Goal: Task Accomplishment & Management: Use online tool/utility

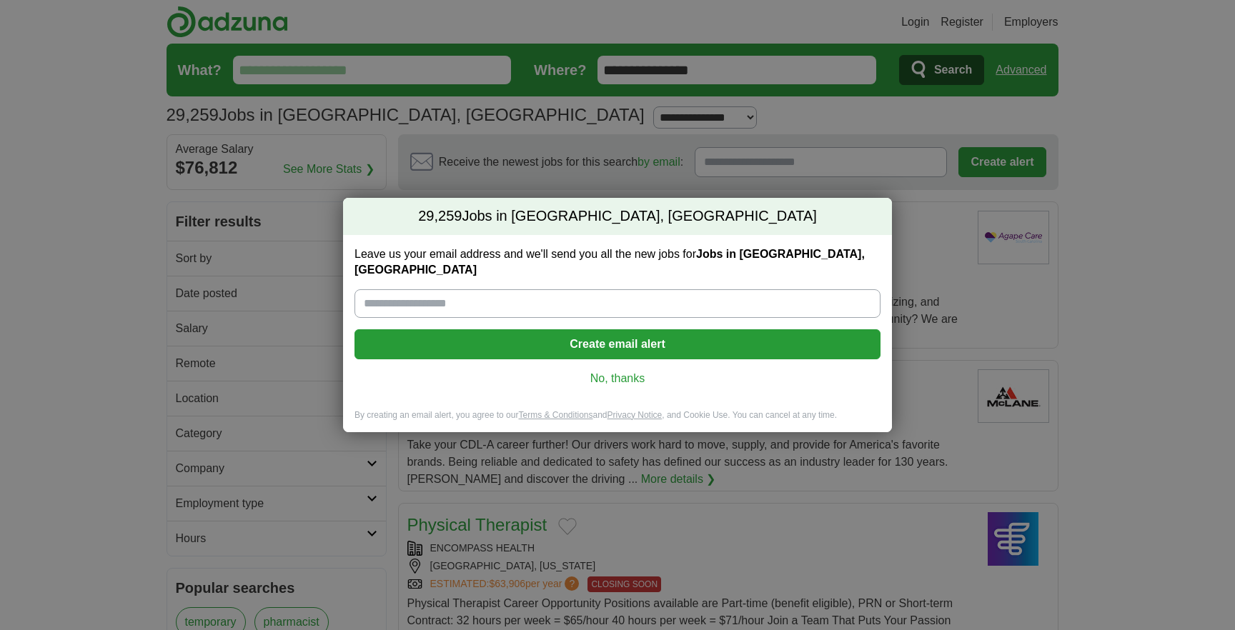
click at [626, 371] on link "No, thanks" at bounding box center [617, 379] width 503 height 16
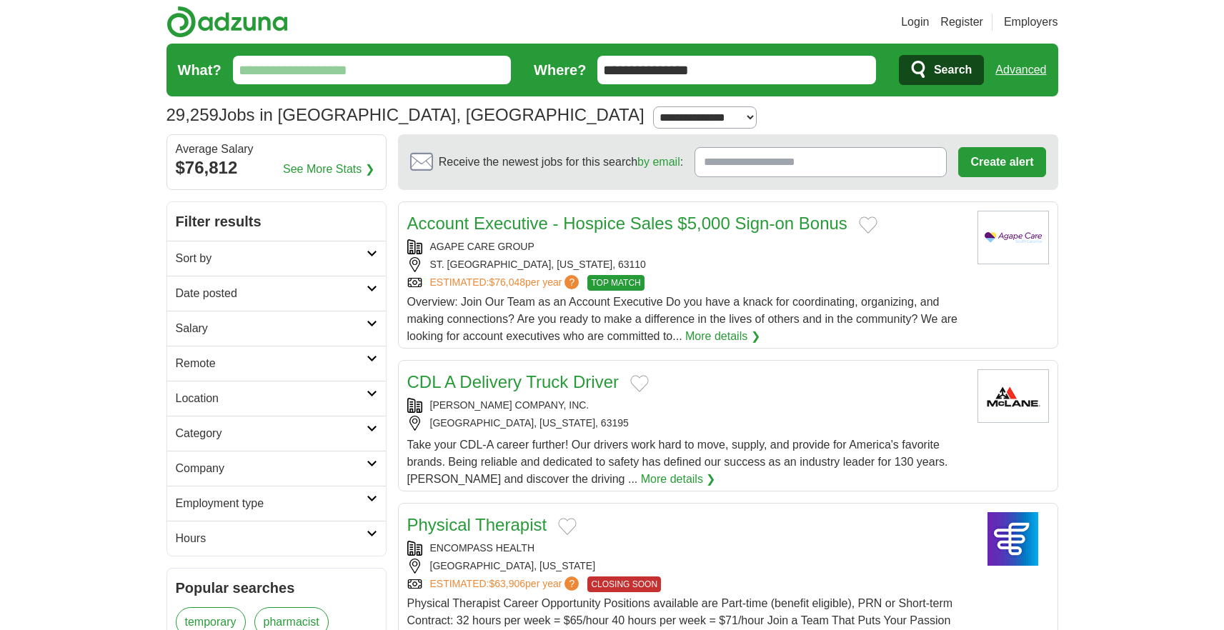
click at [276, 322] on h2 "Salary" at bounding box center [271, 328] width 191 height 17
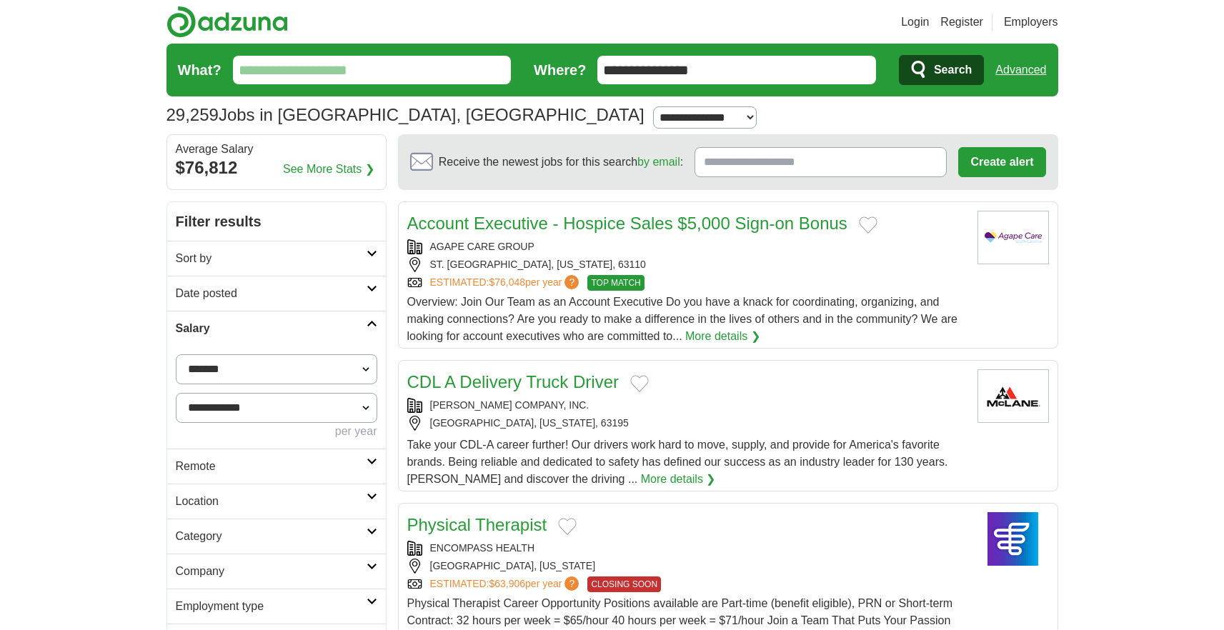
click at [209, 412] on select "**********" at bounding box center [277, 408] width 202 height 30
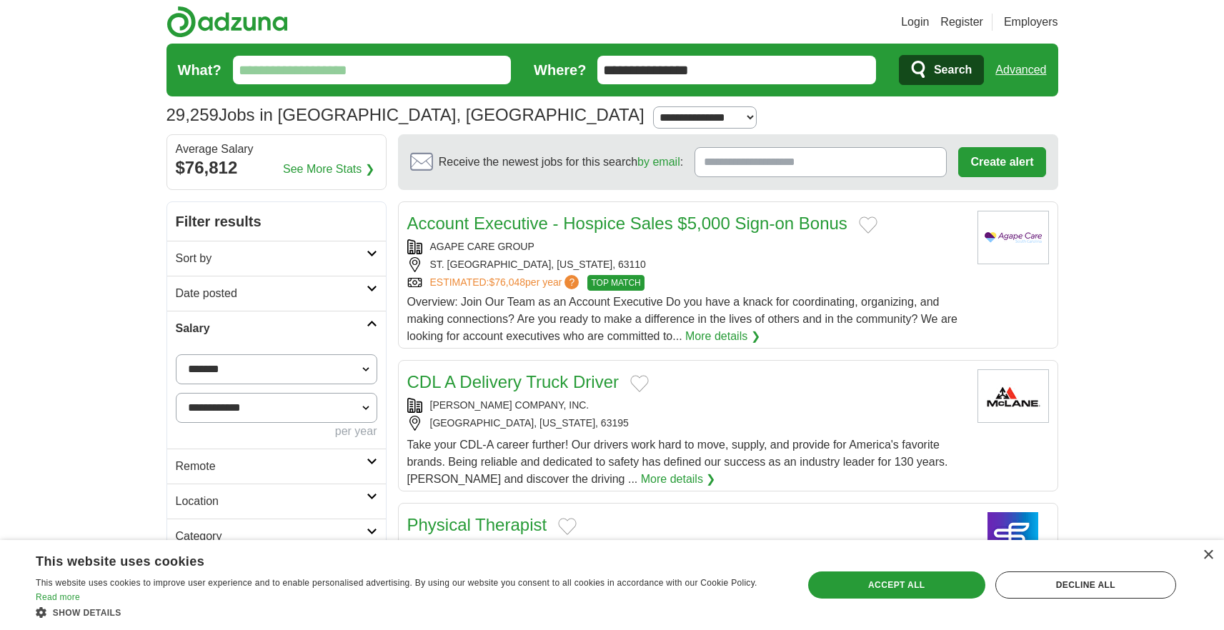
click at [224, 384] on fieldset "**********" at bounding box center [277, 397] width 202 height 86
click at [232, 372] on select "**********" at bounding box center [277, 369] width 202 height 30
select select "*****"
drag, startPoint x: 252, startPoint y: 516, endPoint x: 321, endPoint y: 459, distance: 89.9
click at [321, 459] on button "Apply" at bounding box center [342, 467] width 67 height 30
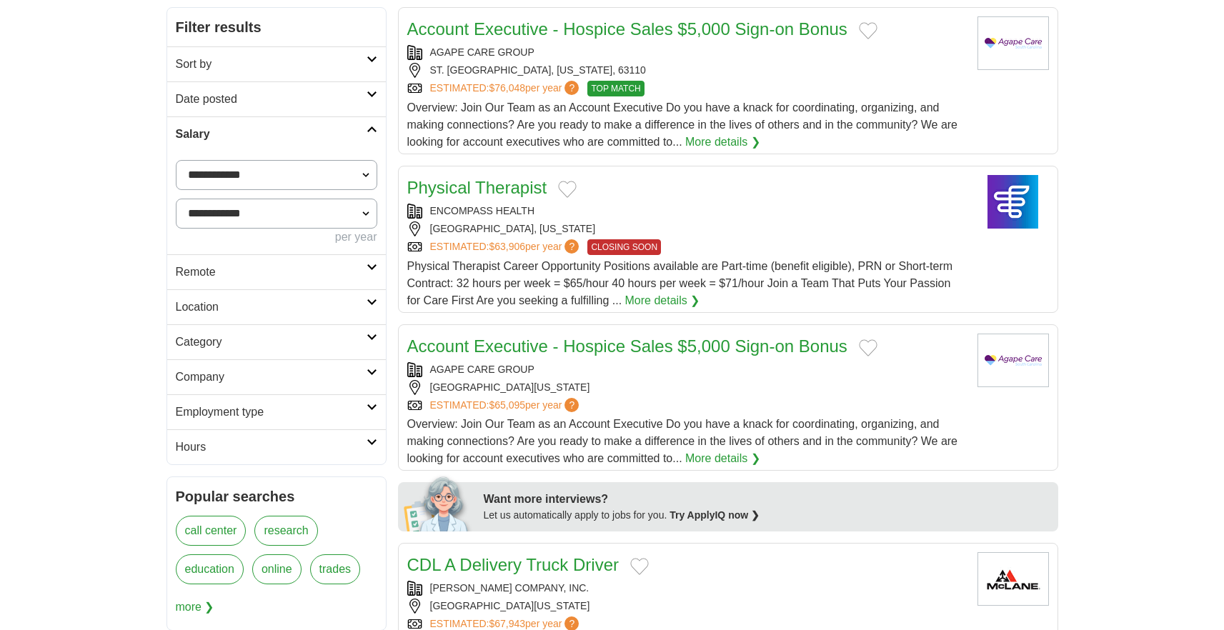
scroll to position [197, 0]
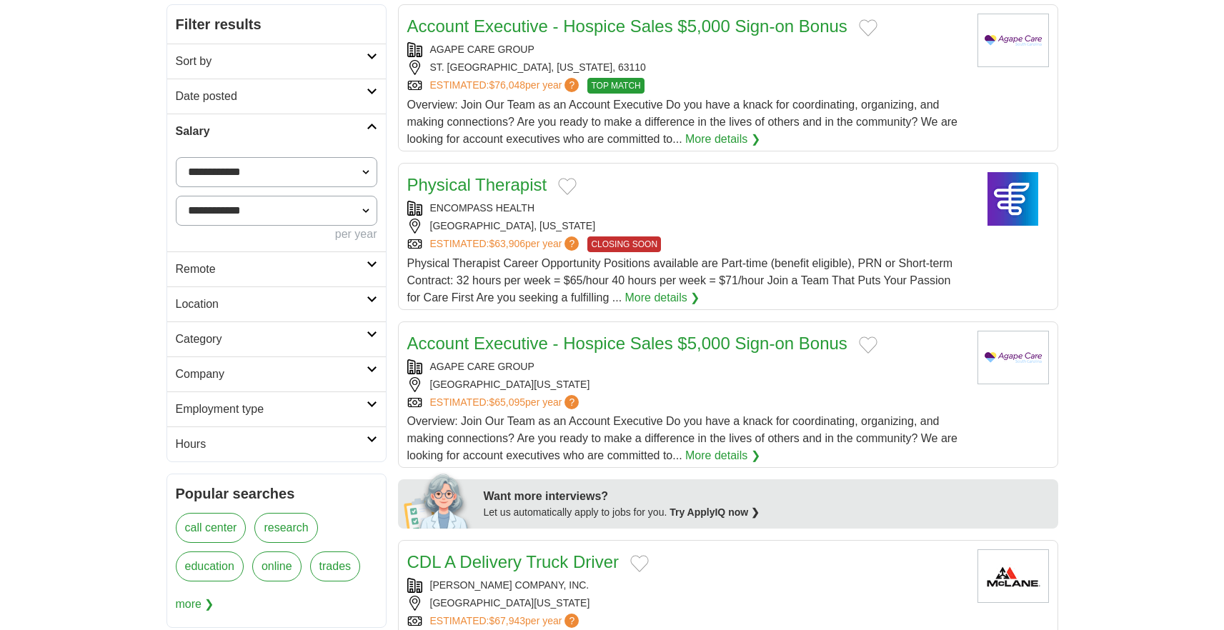
drag, startPoint x: 0, startPoint y: 0, endPoint x: 255, endPoint y: 277, distance: 376.3
click at [255, 277] on h2 "Remote" at bounding box center [271, 269] width 191 height 17
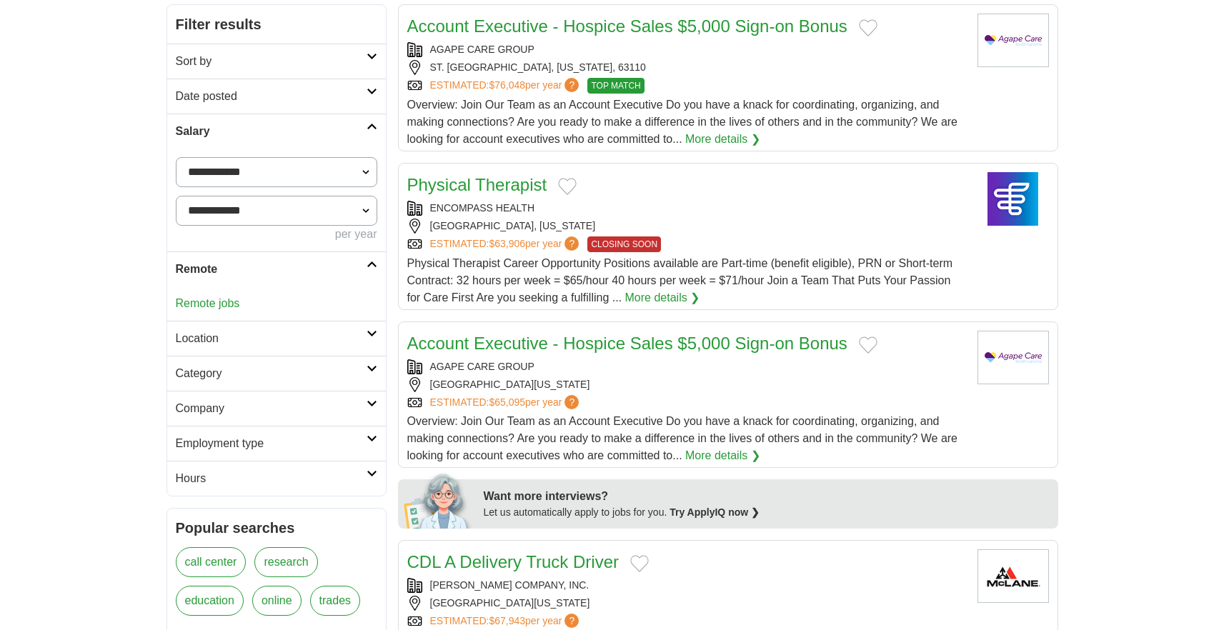
drag, startPoint x: 255, startPoint y: 277, endPoint x: 221, endPoint y: 301, distance: 42.0
click at [221, 301] on link "Remote jobs" at bounding box center [208, 303] width 64 height 12
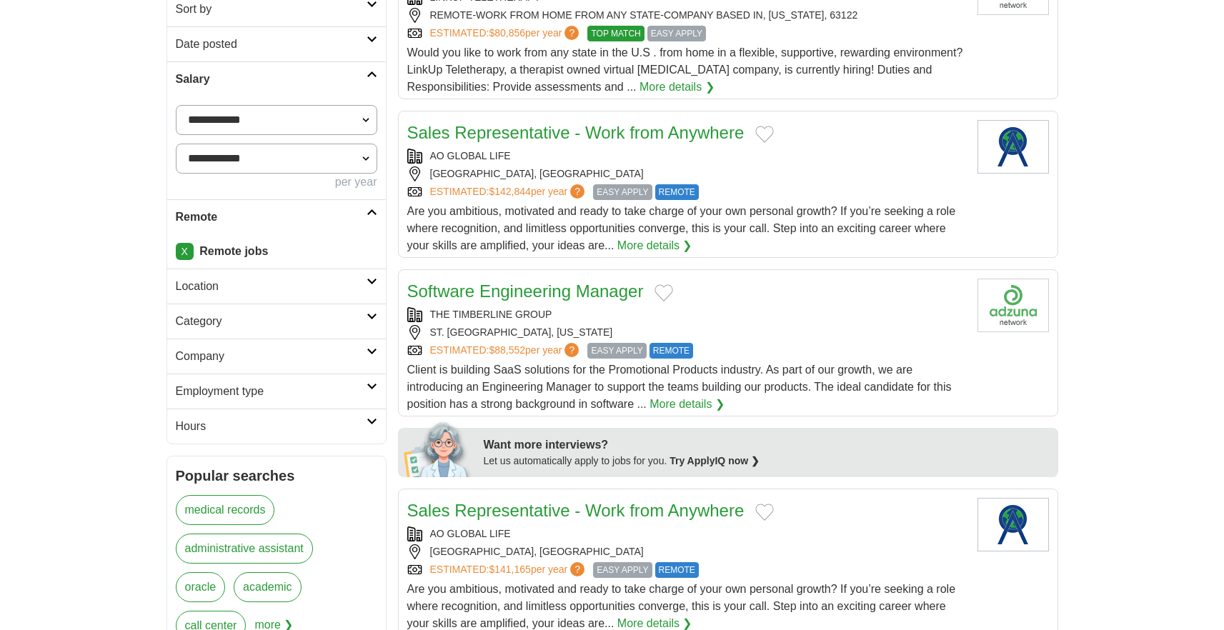
scroll to position [253, 0]
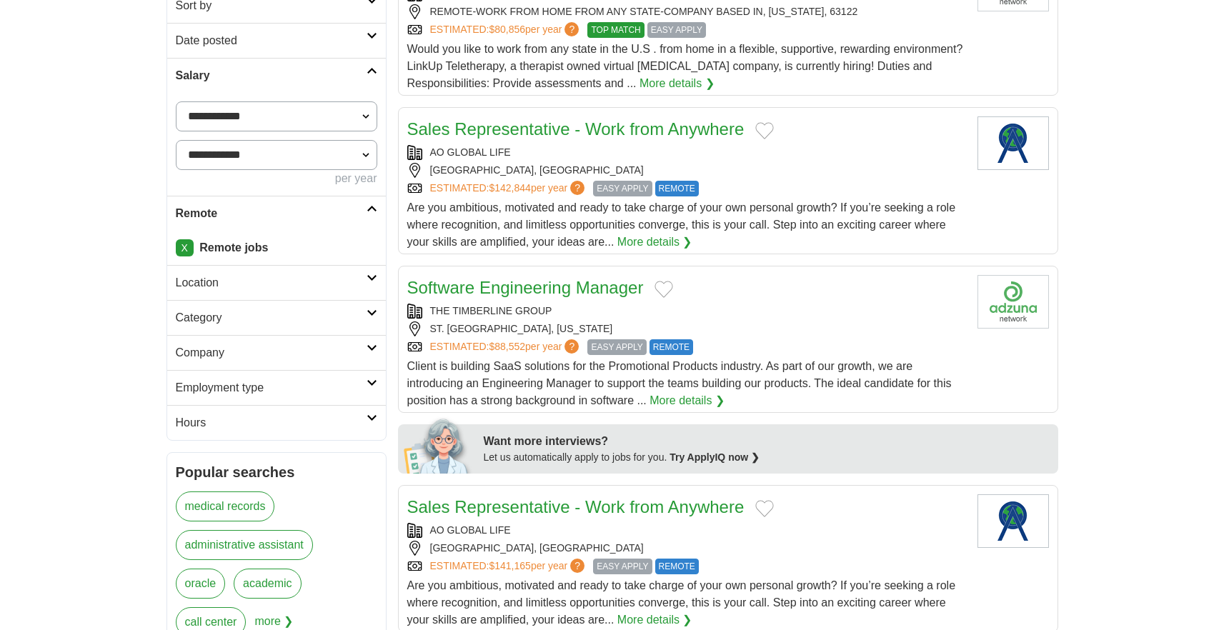
drag, startPoint x: 0, startPoint y: 0, endPoint x: 249, endPoint y: 318, distance: 403.7
click at [249, 318] on h2 "Category" at bounding box center [271, 317] width 191 height 17
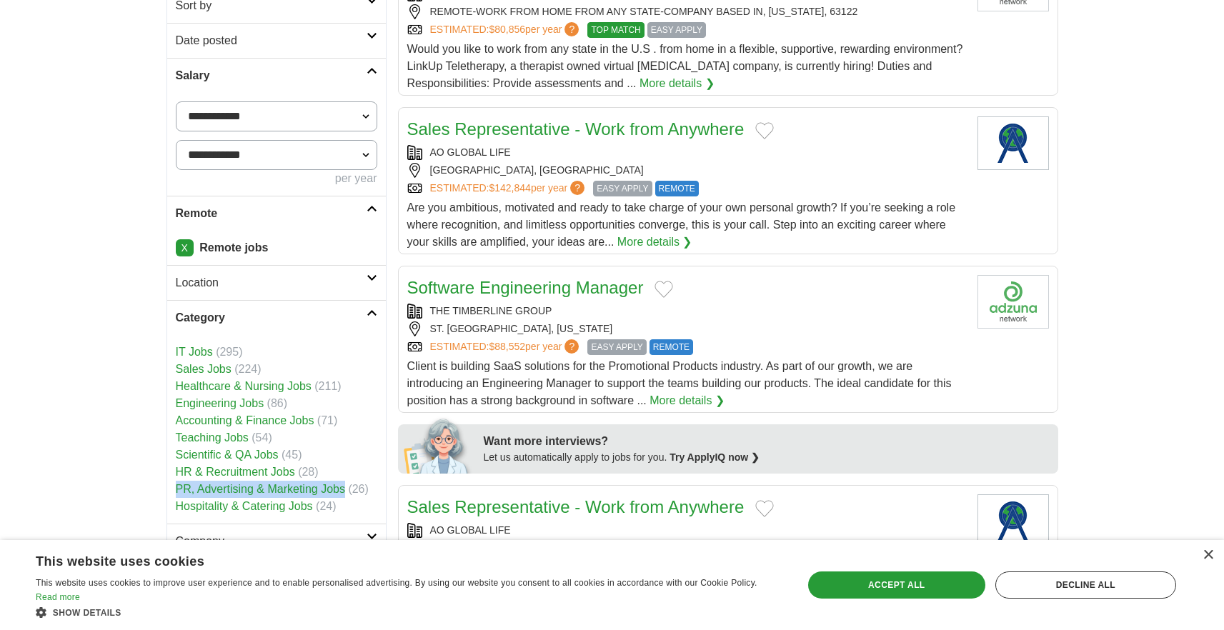
click at [263, 325] on h2 "Category" at bounding box center [271, 317] width 191 height 17
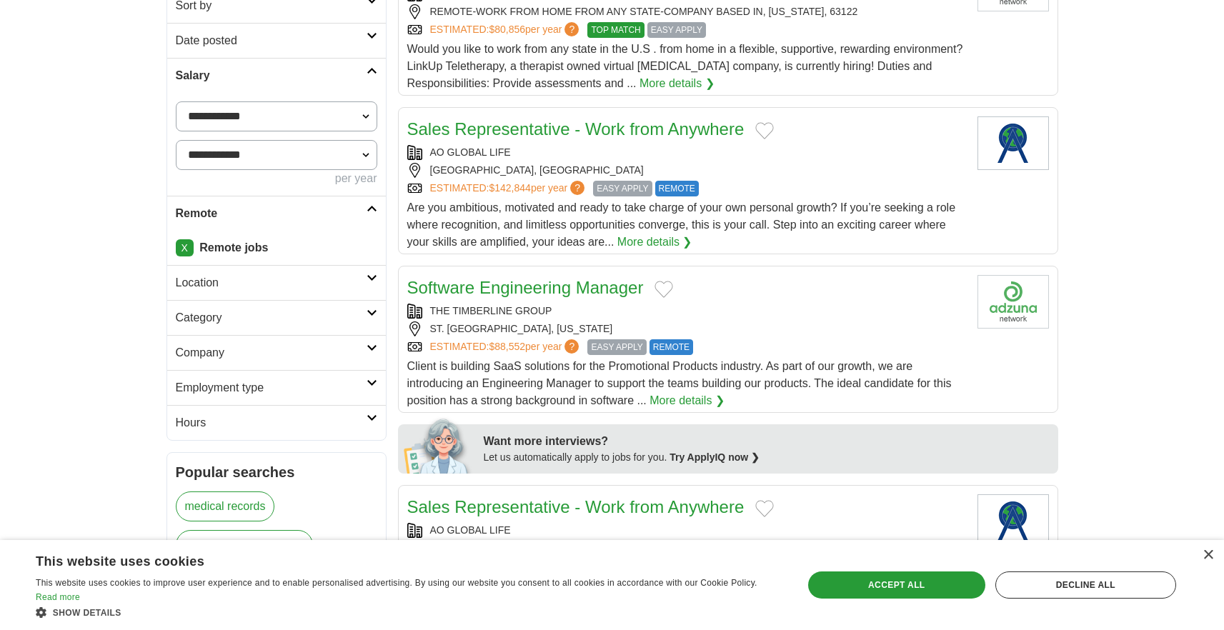
click at [298, 287] on h2 "Location" at bounding box center [271, 282] width 191 height 17
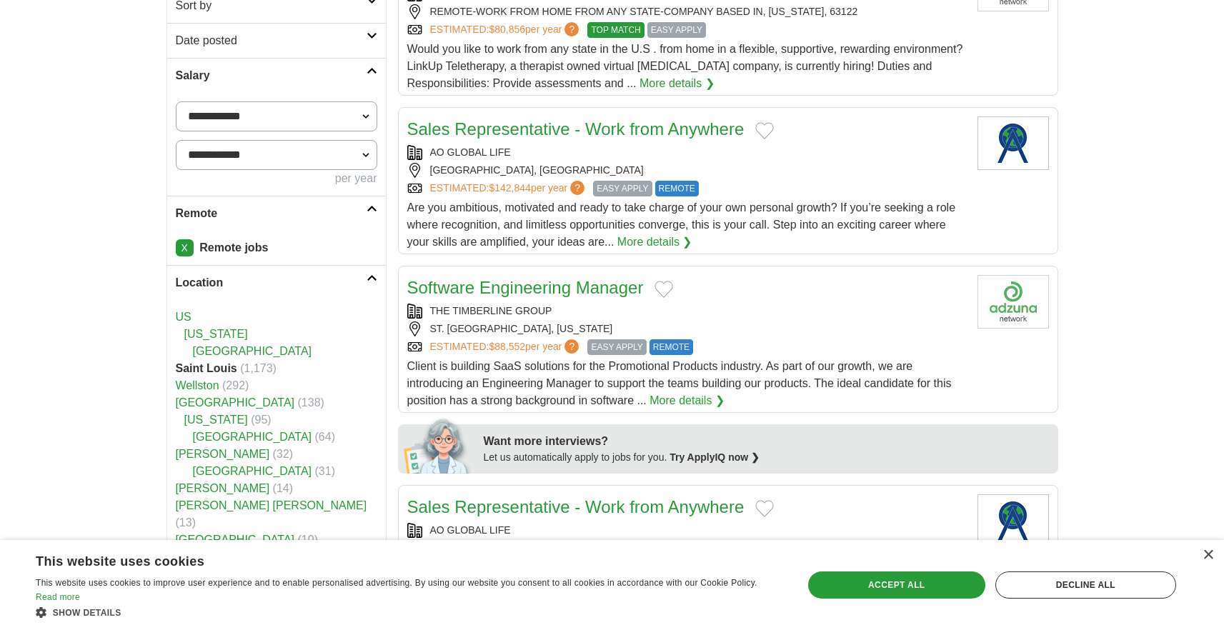
click at [298, 287] on h2 "Location" at bounding box center [271, 282] width 191 height 17
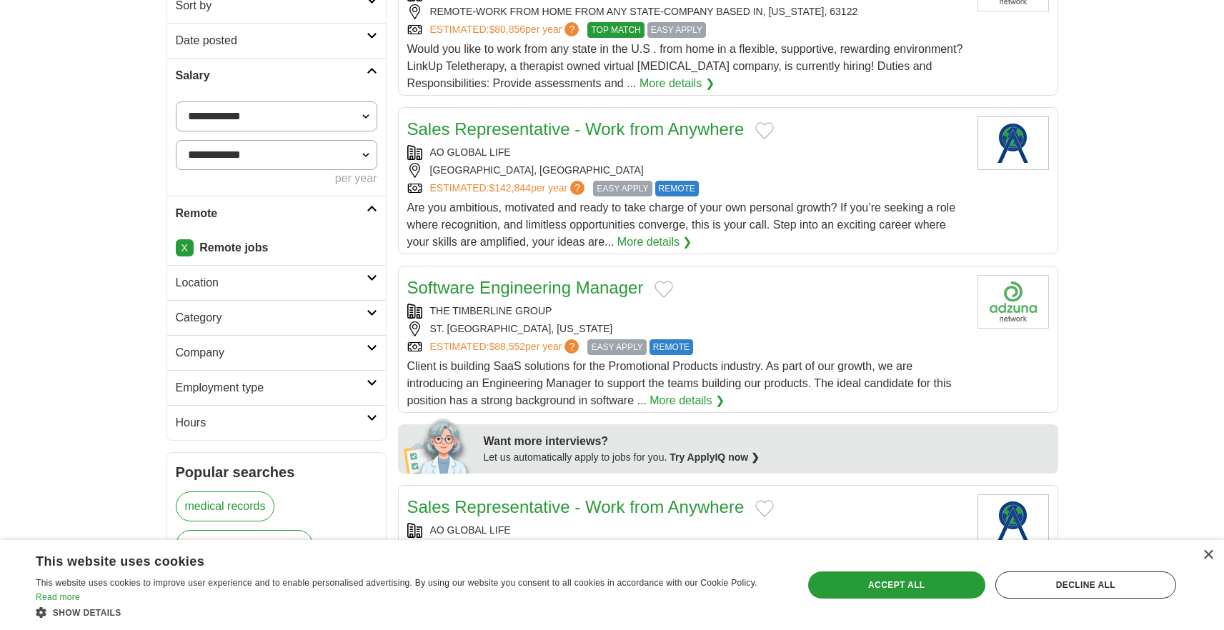
click at [287, 352] on h2 "Company" at bounding box center [271, 352] width 191 height 17
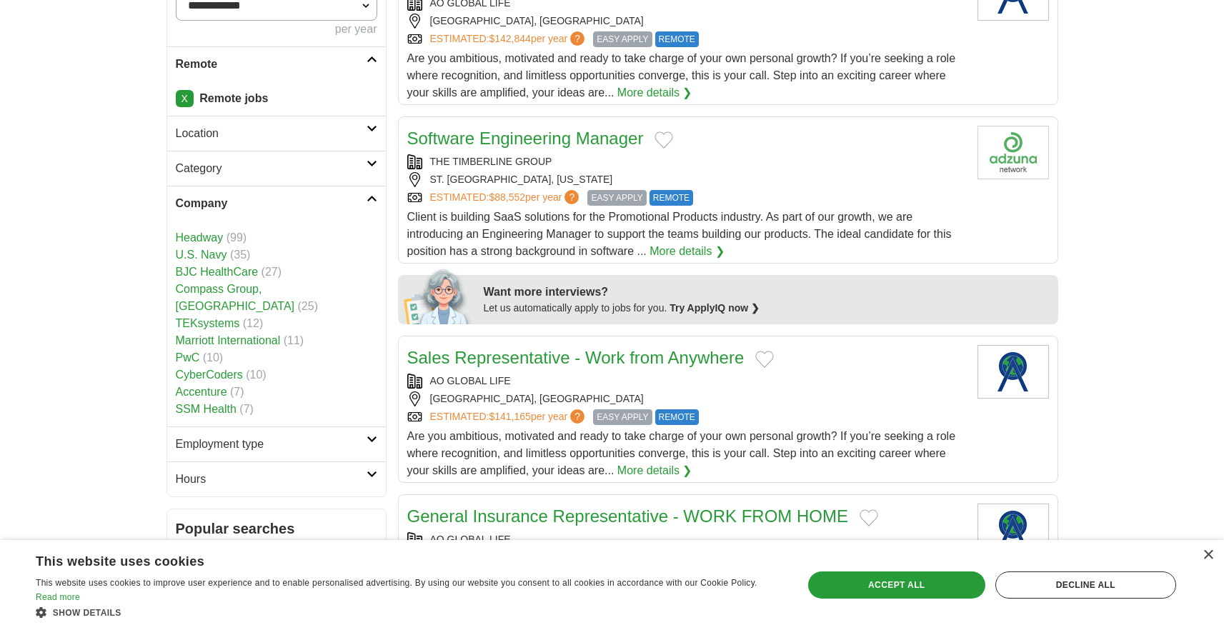
scroll to position [404, 0]
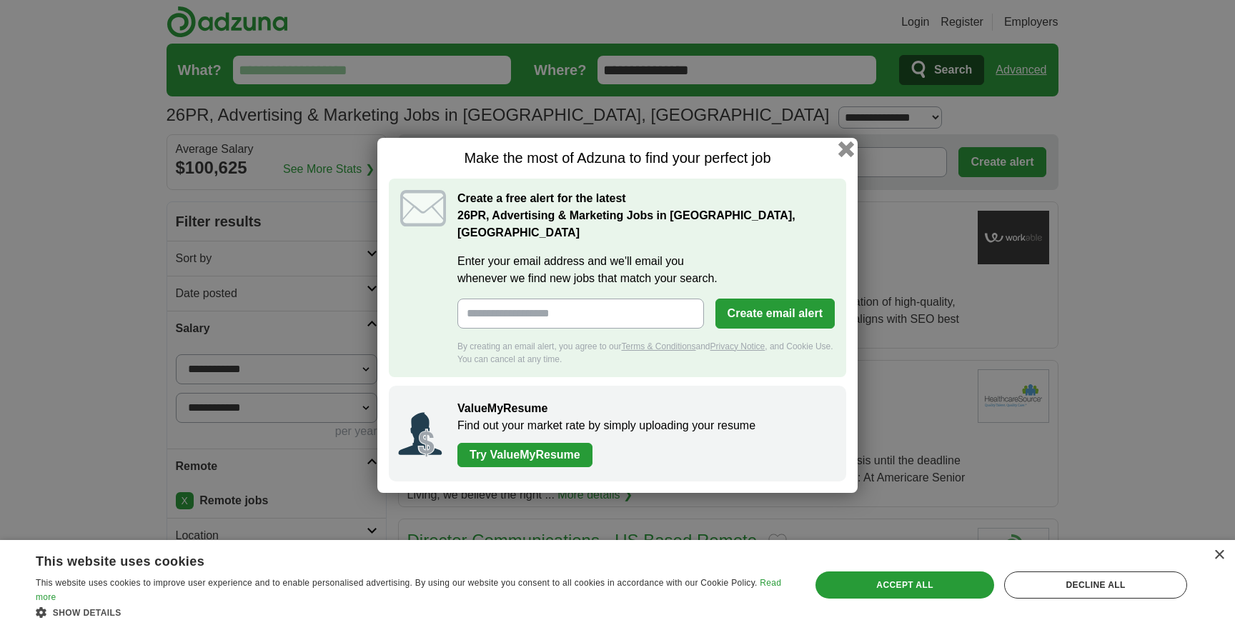
click at [844, 156] on button "button" at bounding box center [846, 149] width 16 height 16
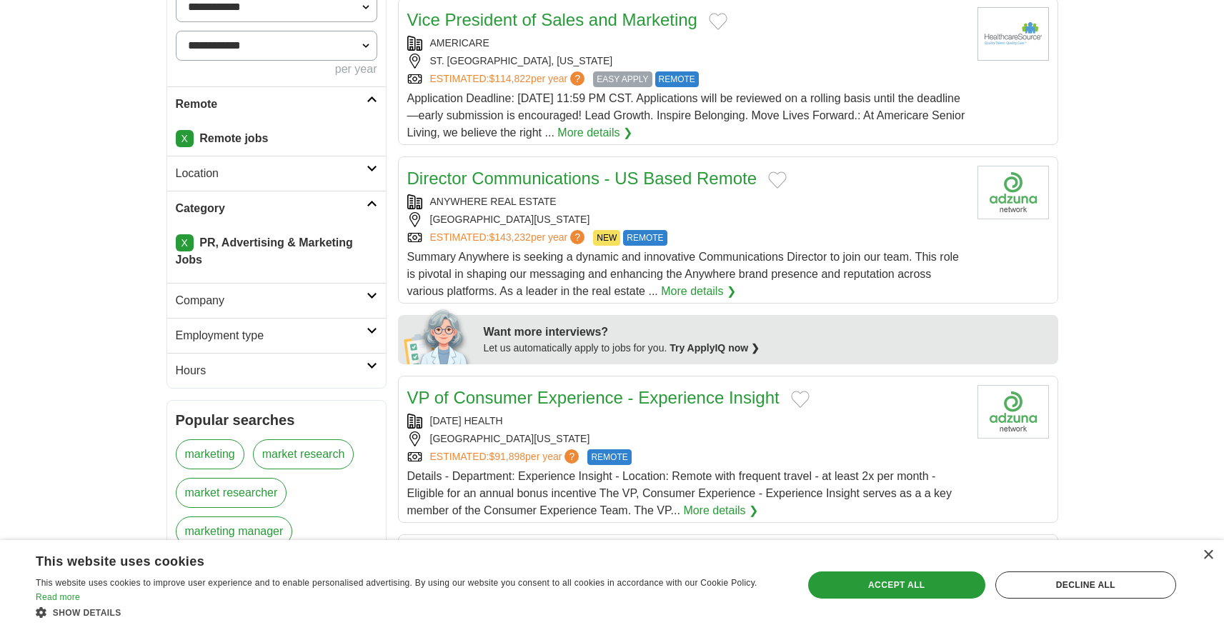
scroll to position [363, 0]
click at [362, 341] on h2 "Employment type" at bounding box center [271, 335] width 191 height 17
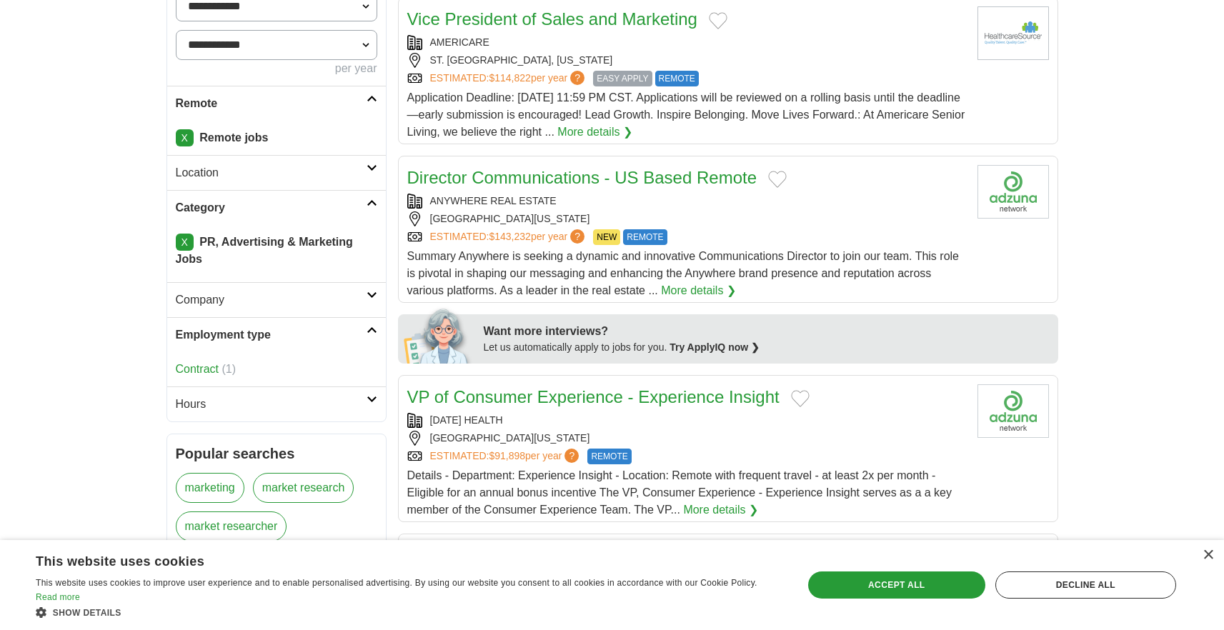
click at [362, 341] on h2 "Employment type" at bounding box center [271, 335] width 191 height 17
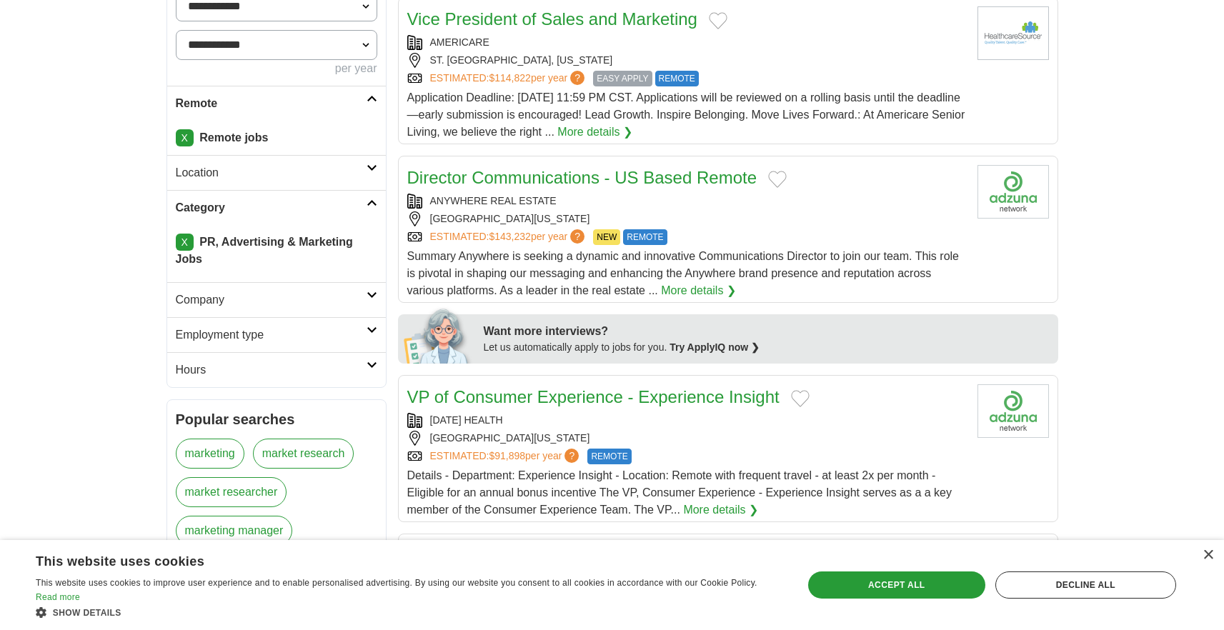
click at [359, 364] on h2 "Hours" at bounding box center [271, 370] width 191 height 17
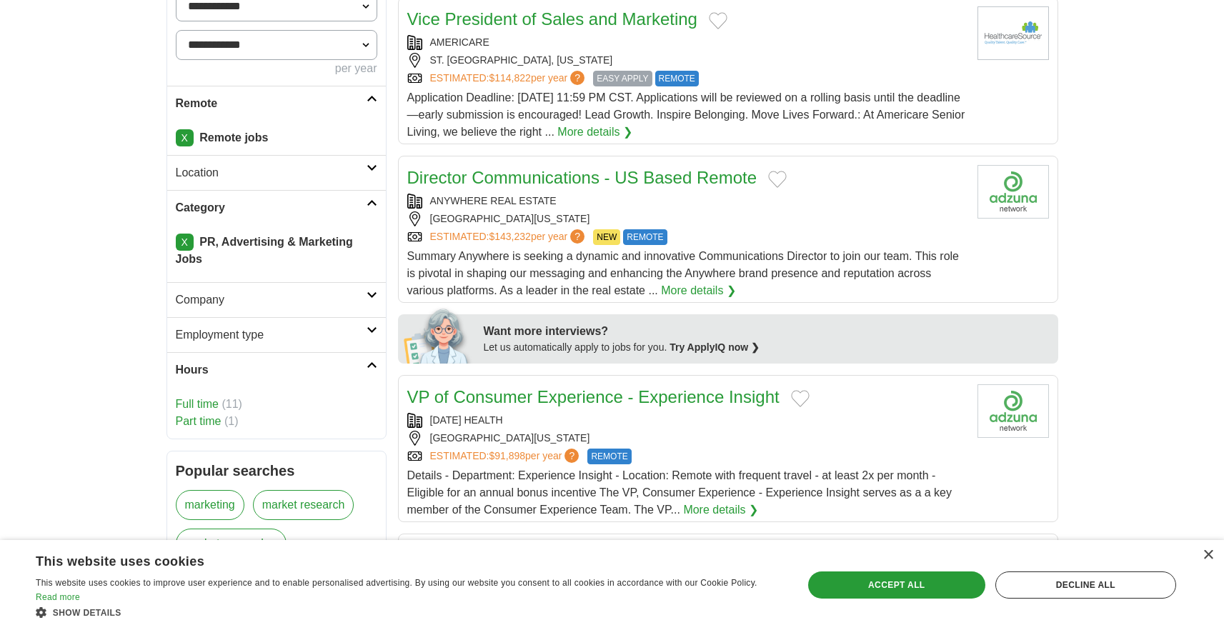
click at [212, 420] on link "Part time" at bounding box center [199, 421] width 46 height 12
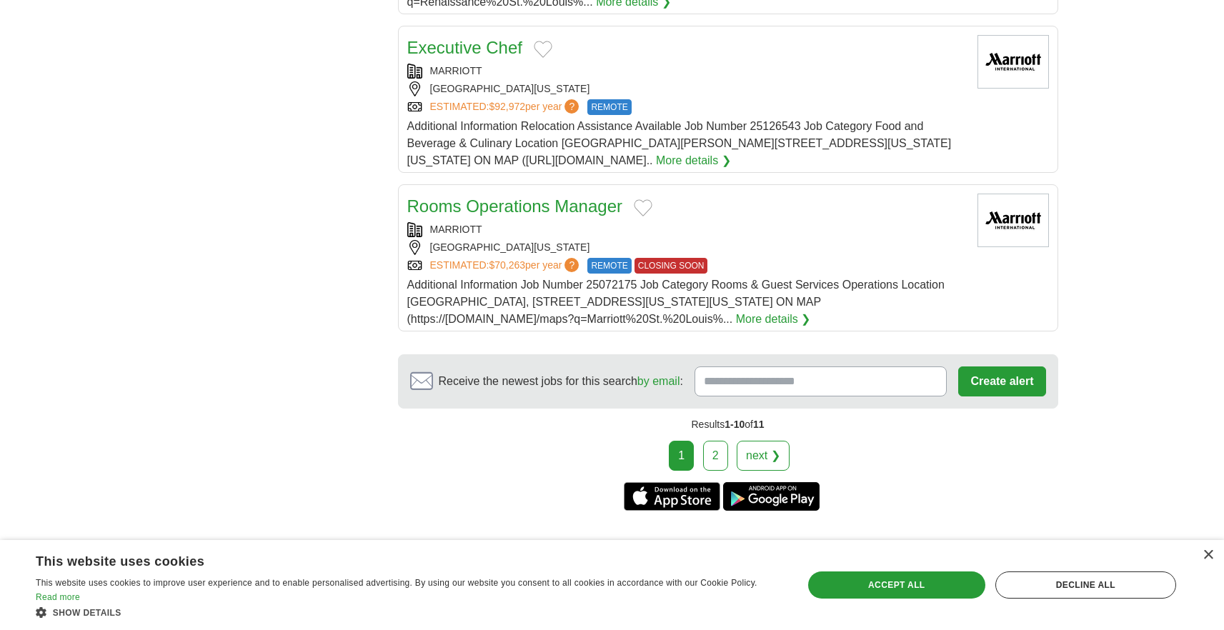
scroll to position [1594, 0]
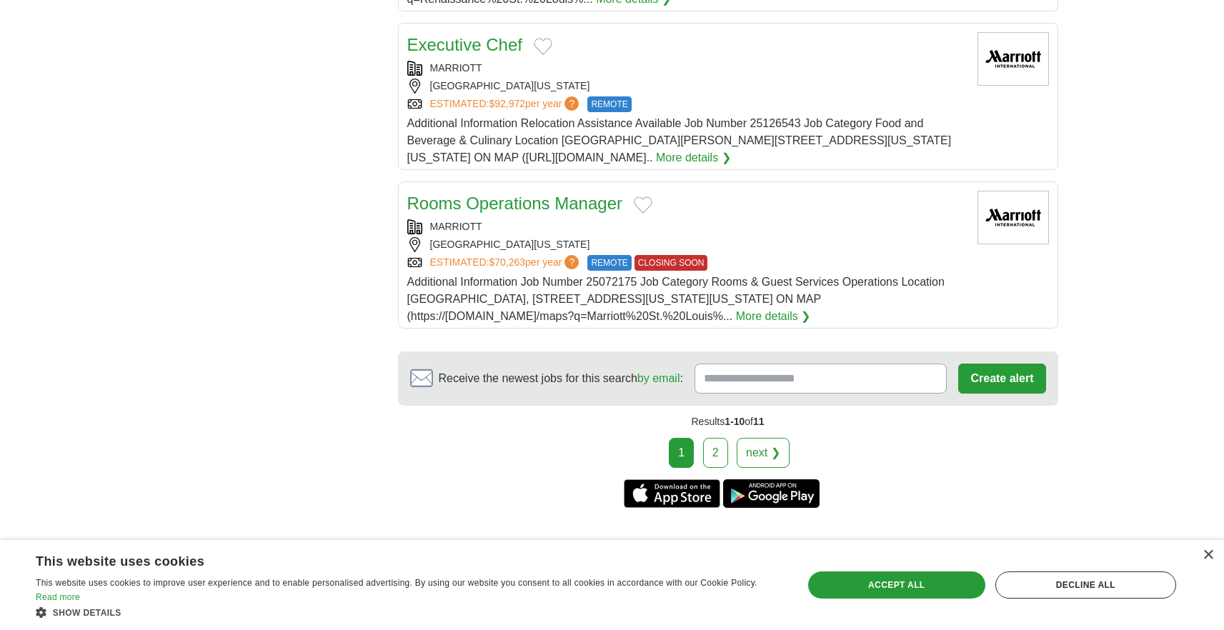
click at [720, 438] on link "2" at bounding box center [715, 453] width 25 height 30
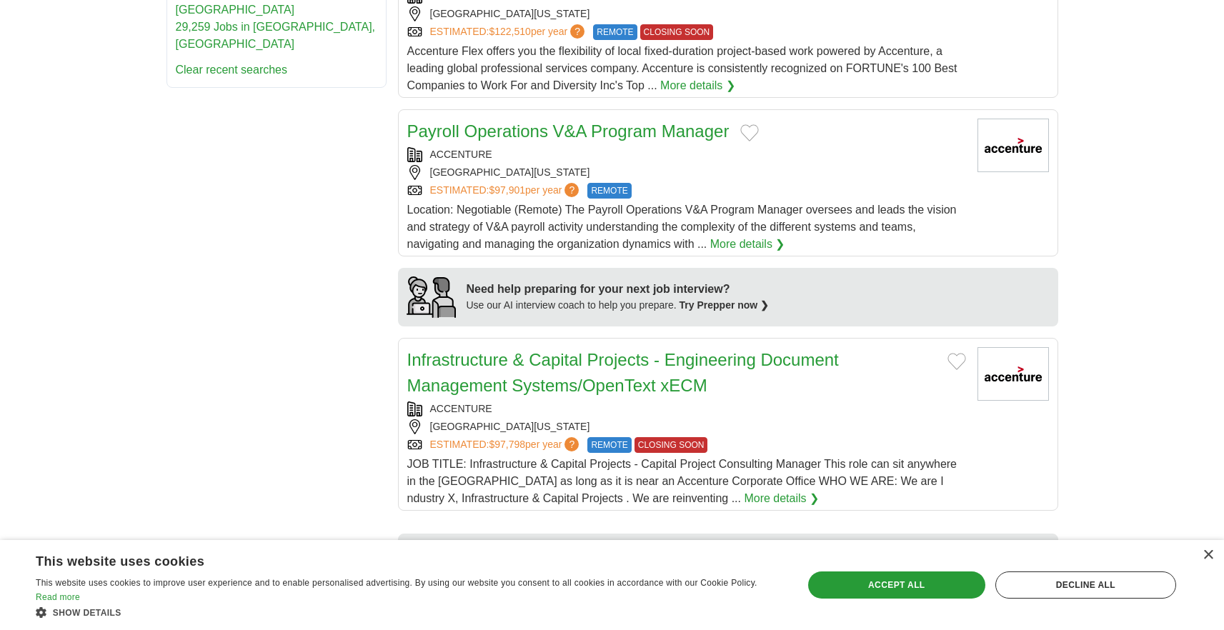
scroll to position [1205, 0]
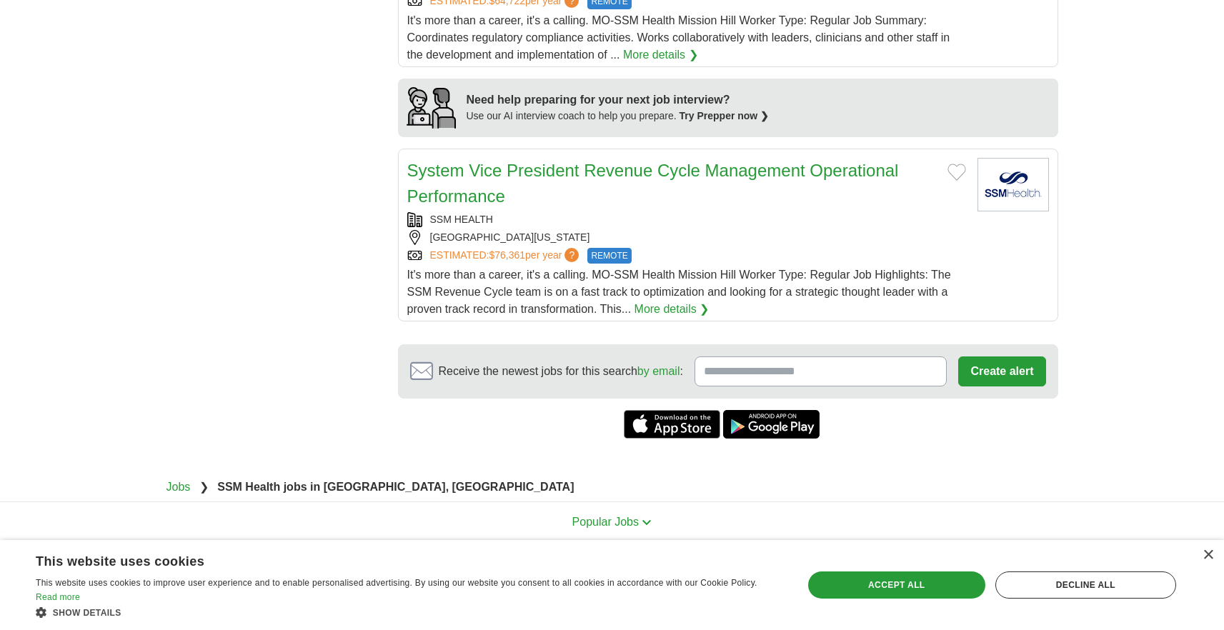
scroll to position [1161, 0]
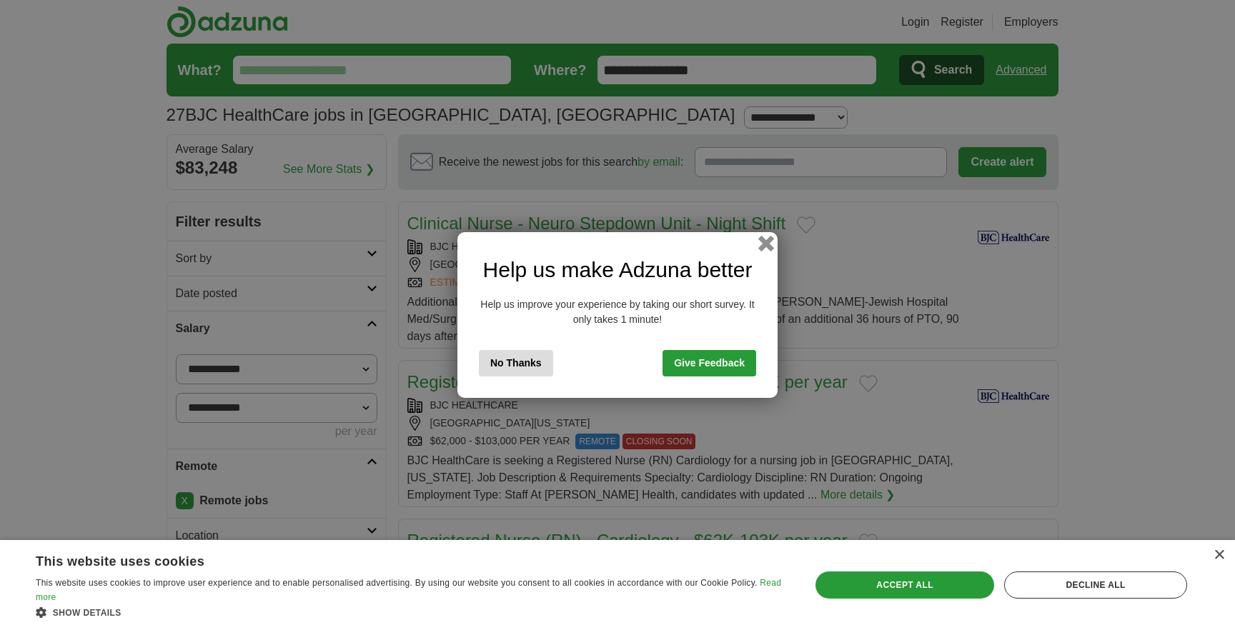
click at [762, 247] on button "button" at bounding box center [766, 244] width 16 height 16
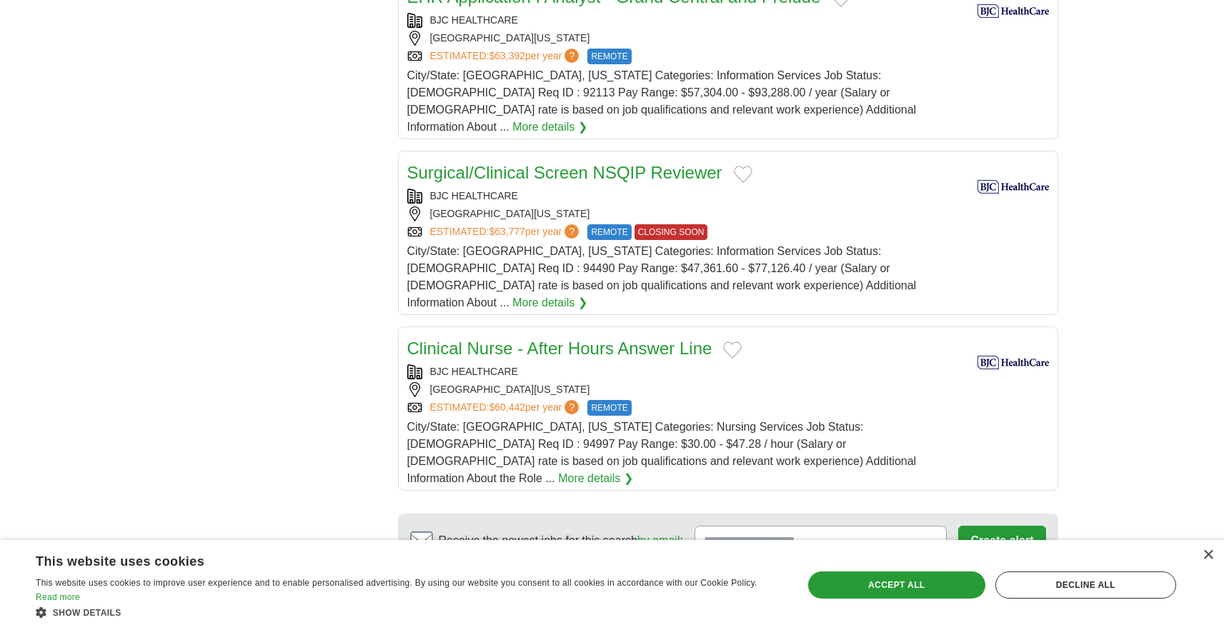
scroll to position [1589, 0]
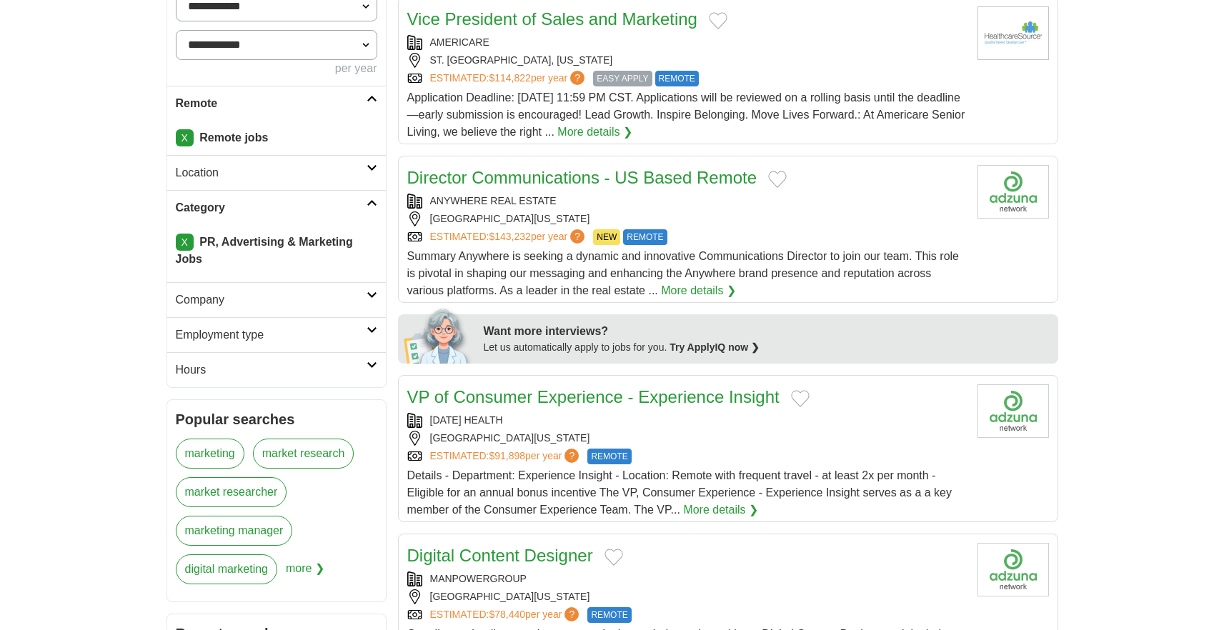
click at [367, 372] on link "Hours" at bounding box center [276, 369] width 219 height 35
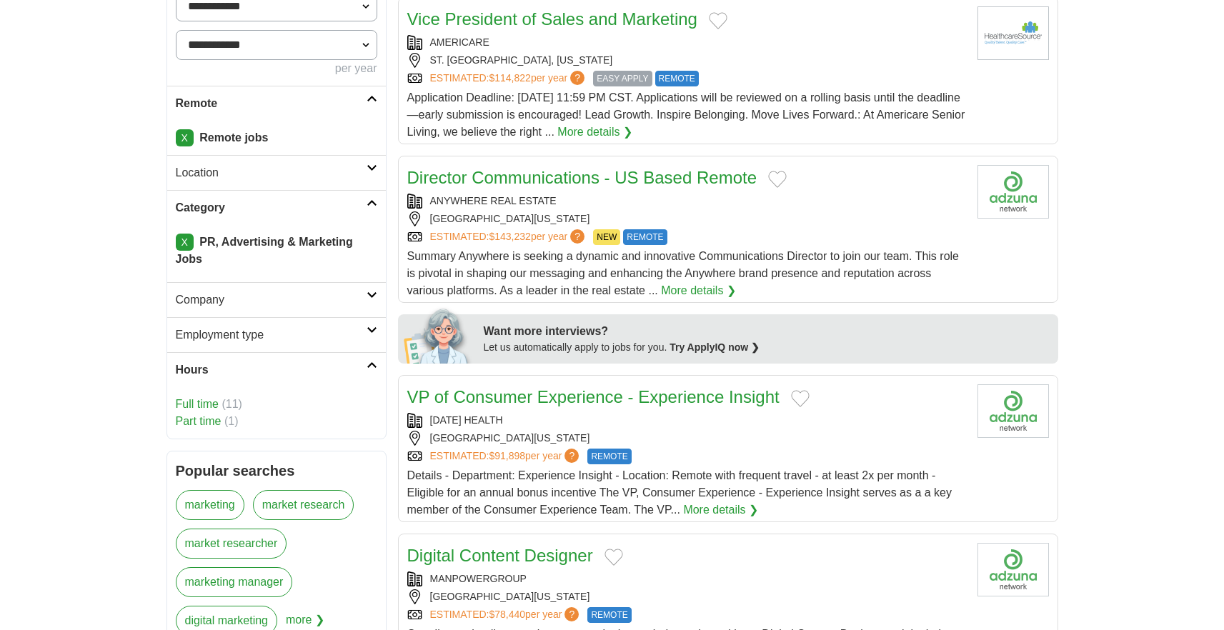
click at [367, 372] on link "Hours" at bounding box center [276, 369] width 219 height 35
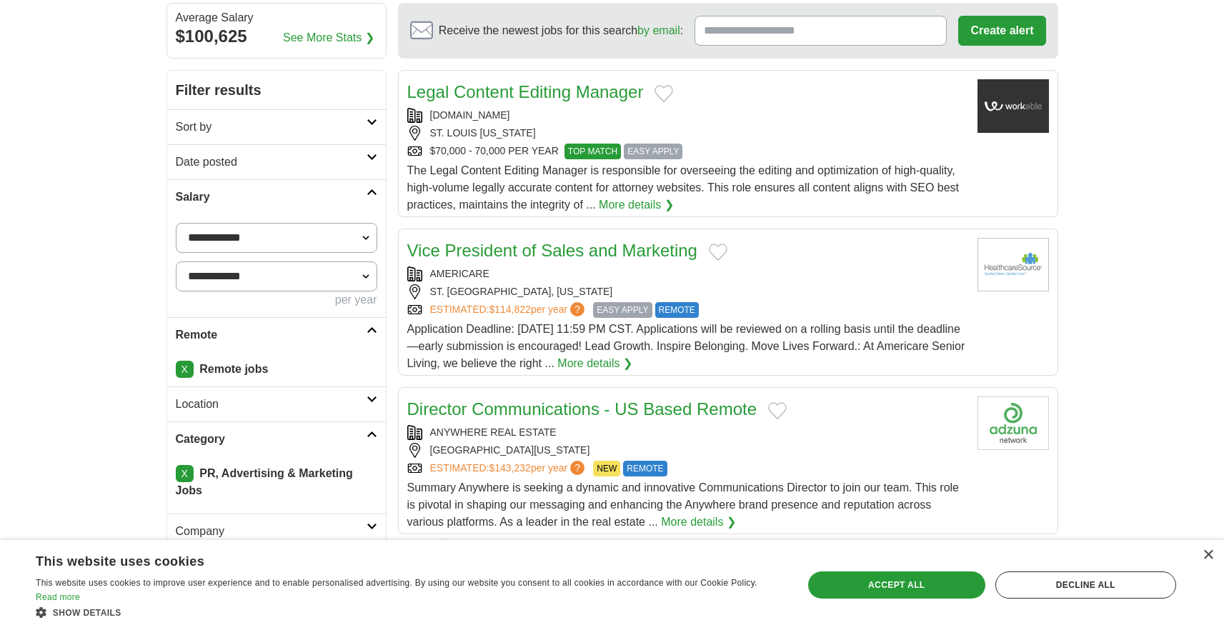
scroll to position [117, 0]
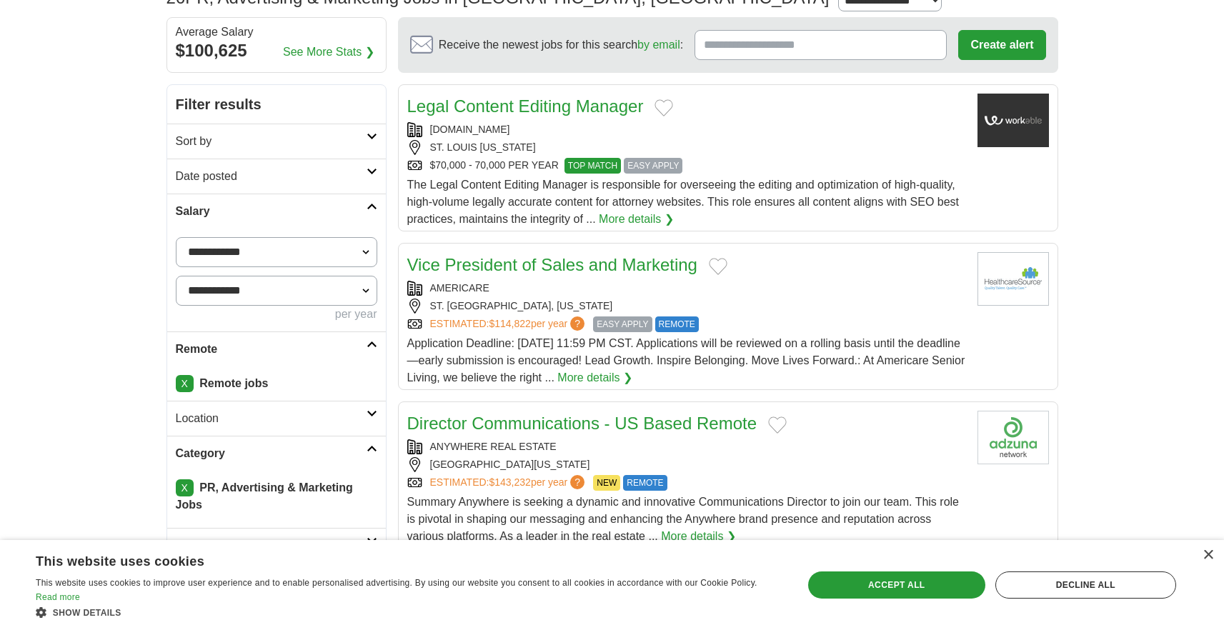
click at [351, 140] on h2 "Sort by" at bounding box center [271, 141] width 191 height 17
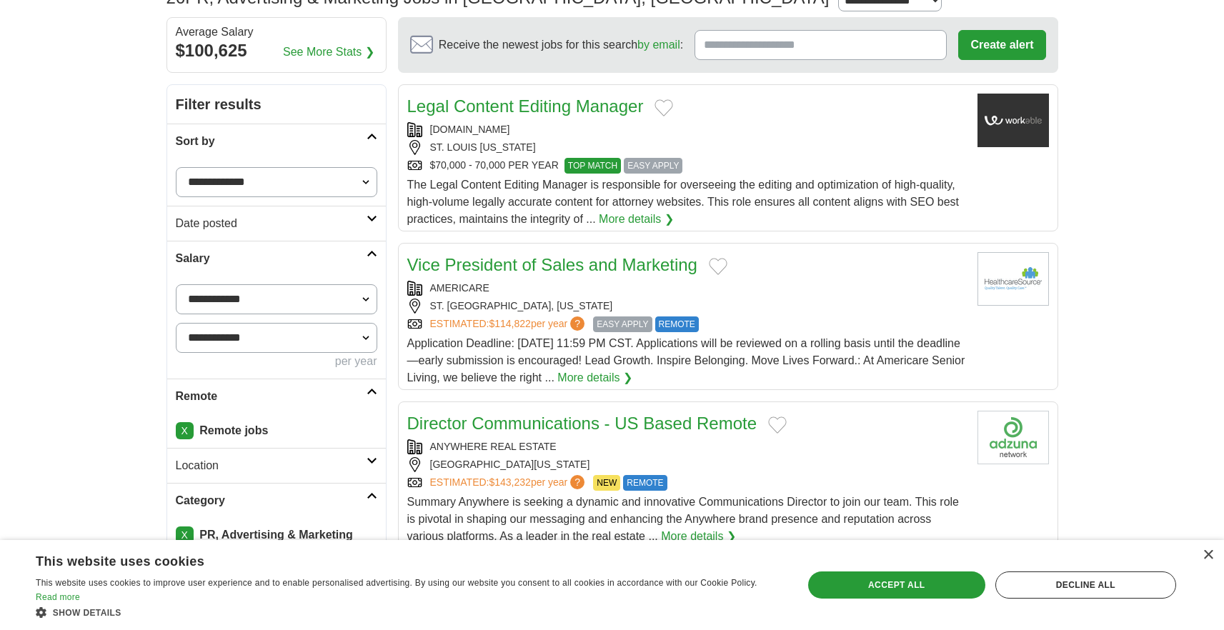
click at [351, 140] on h2 "Sort by" at bounding box center [271, 141] width 191 height 17
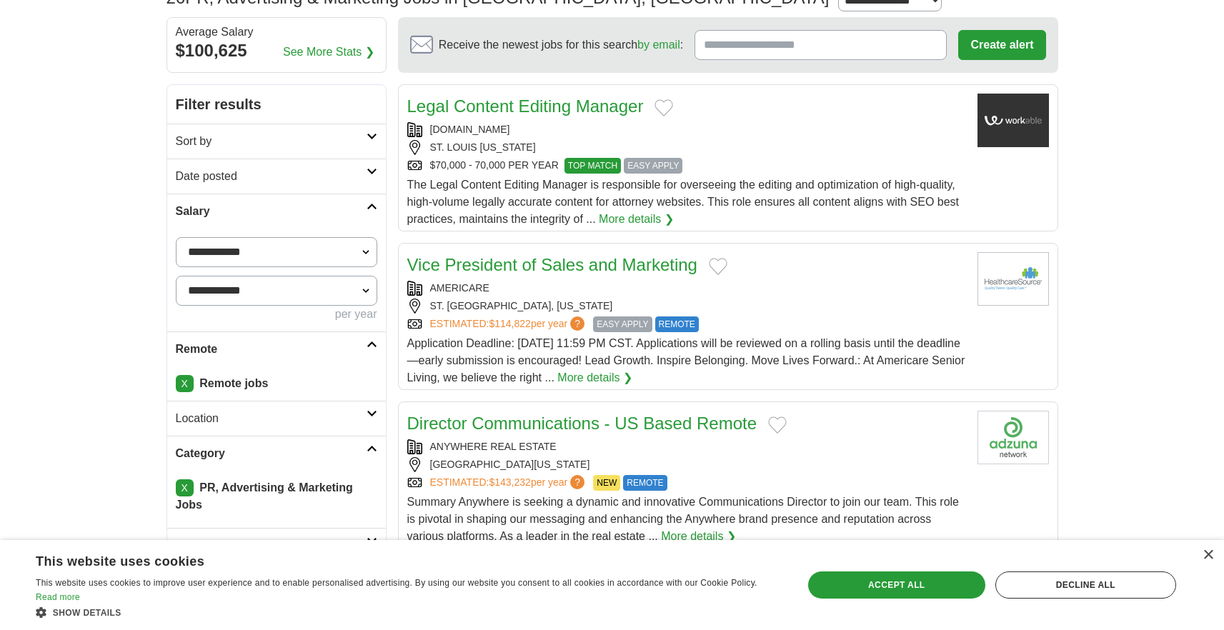
click at [351, 140] on h2 "Sort by" at bounding box center [271, 141] width 191 height 17
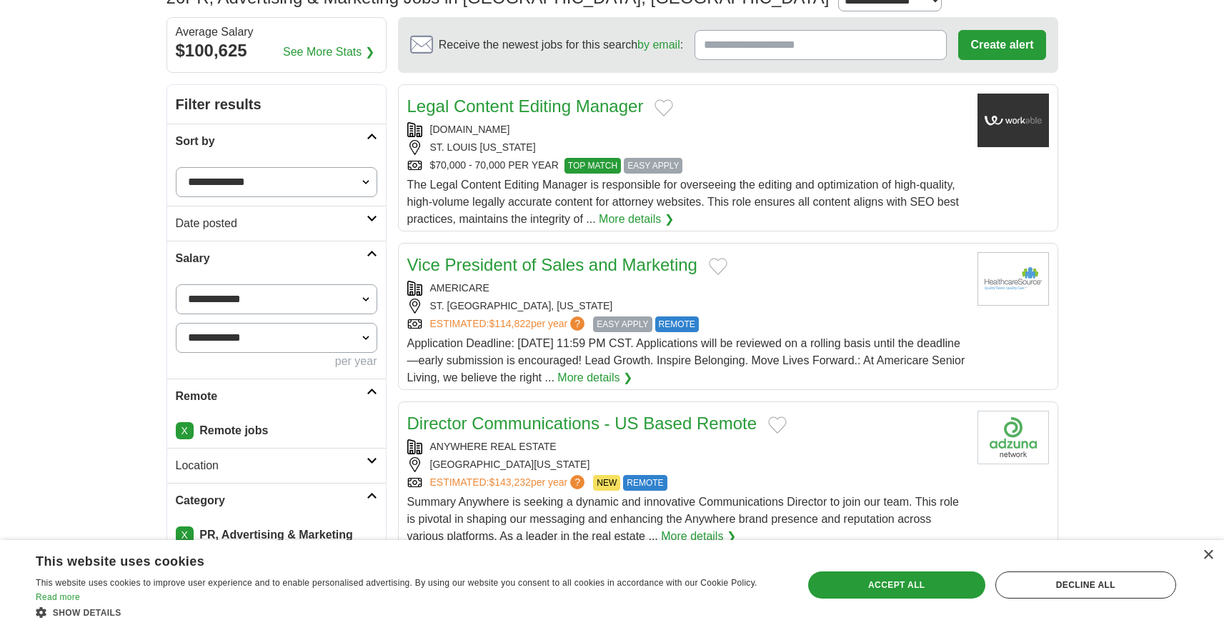
click at [334, 177] on select "**********" at bounding box center [277, 182] width 202 height 30
select select "**********"
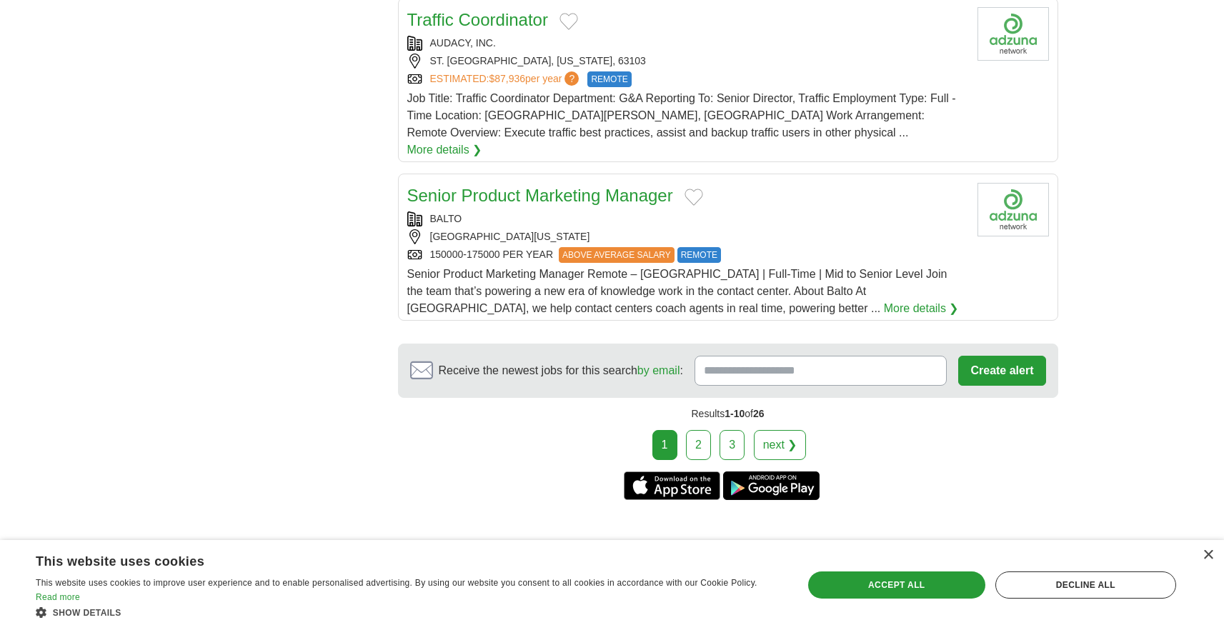
scroll to position [1638, 0]
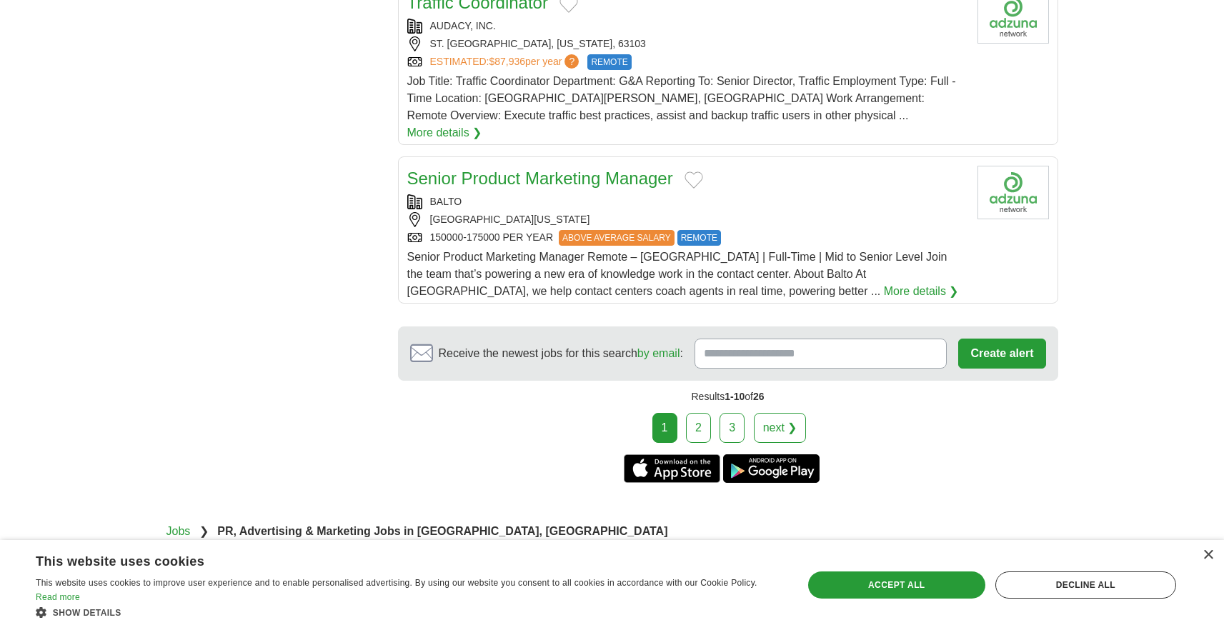
click at [693, 413] on link "2" at bounding box center [698, 428] width 25 height 30
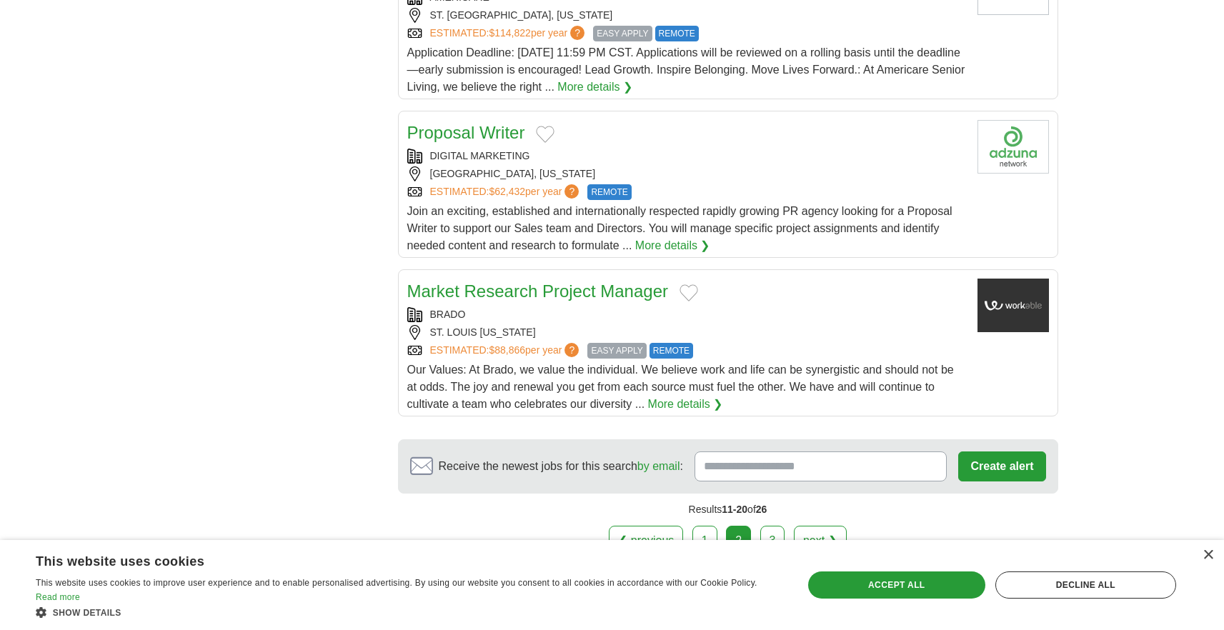
scroll to position [1567, 0]
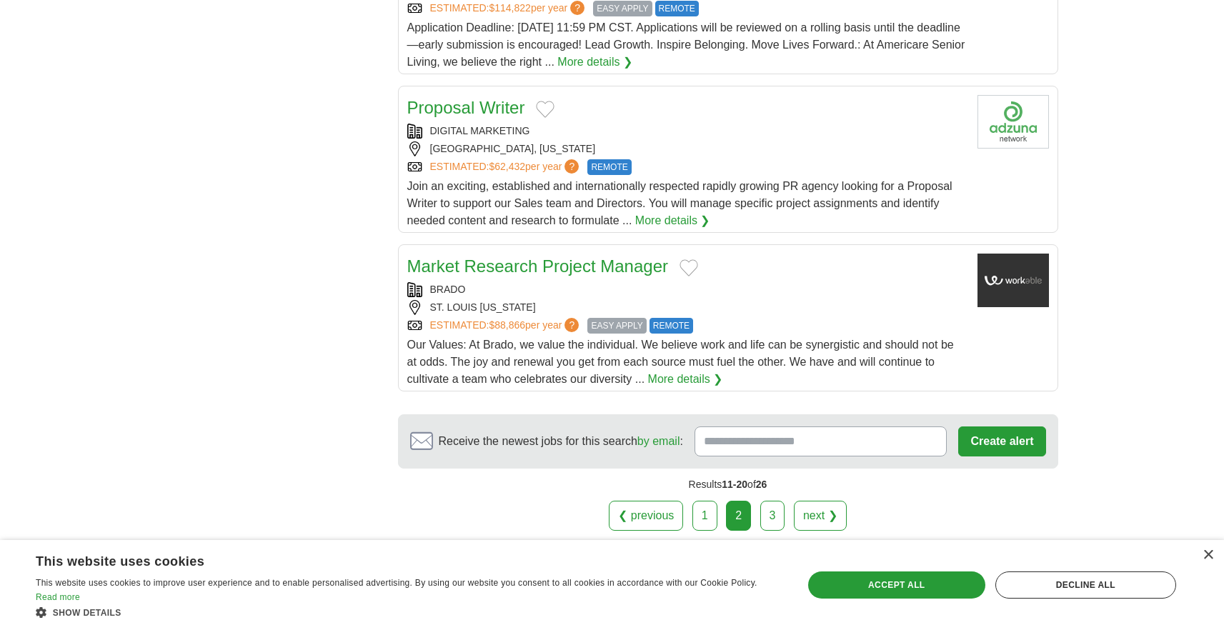
click at [778, 513] on link "3" at bounding box center [772, 516] width 25 height 30
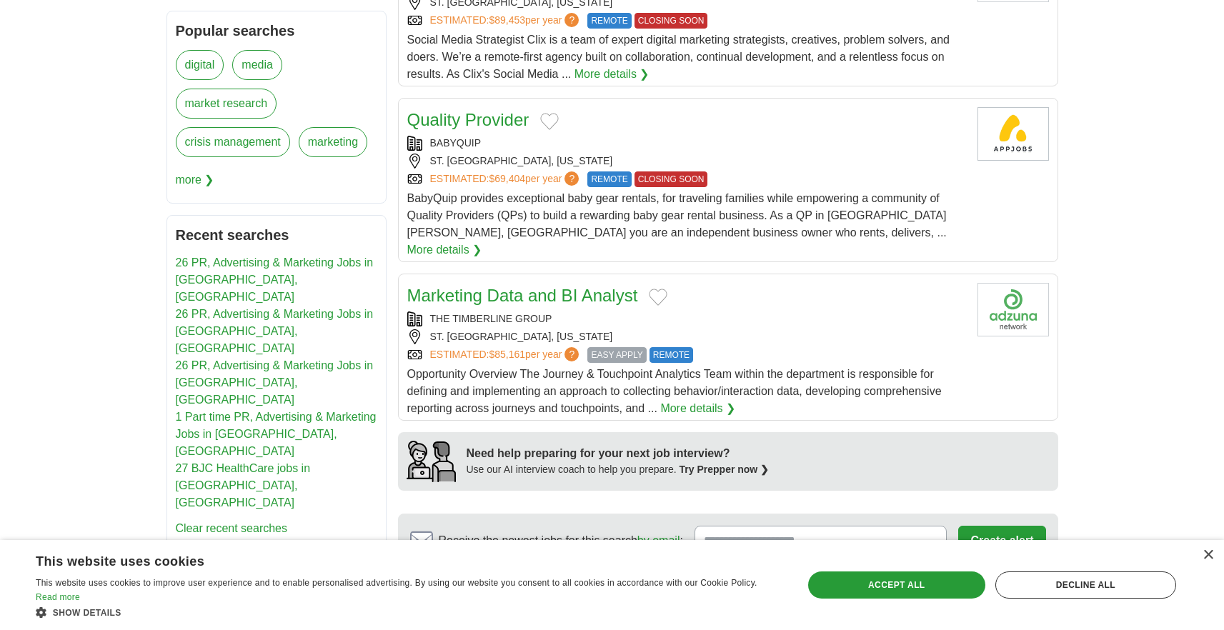
scroll to position [818, 0]
